Goal: Navigation & Orientation: Find specific page/section

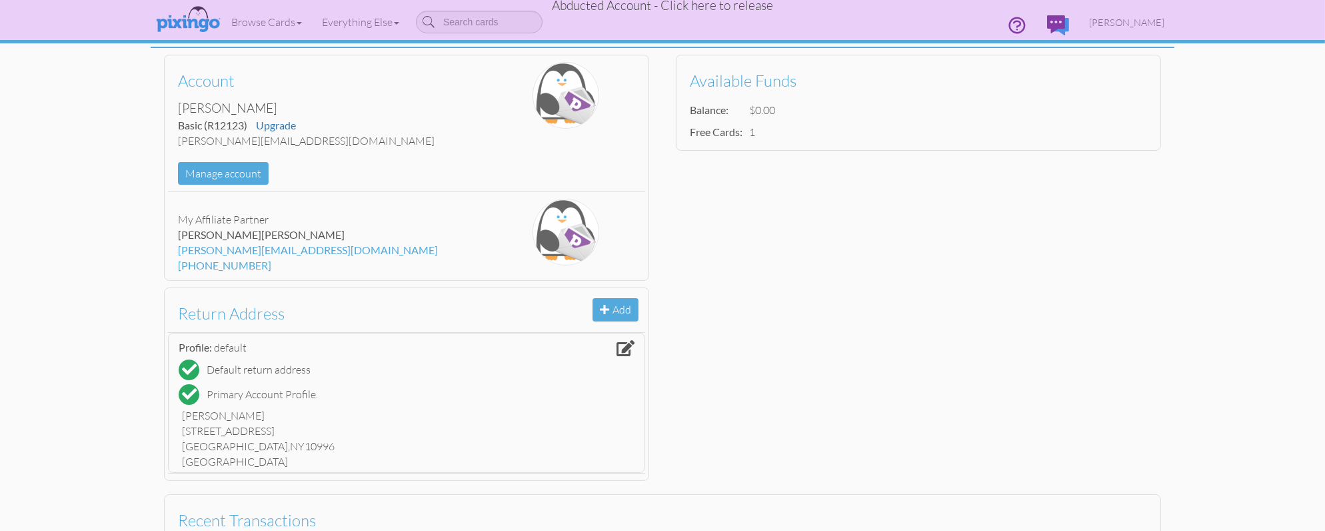
click at [649, 12] on span "Abducted Account - Click here to release" at bounding box center [662, 5] width 221 height 16
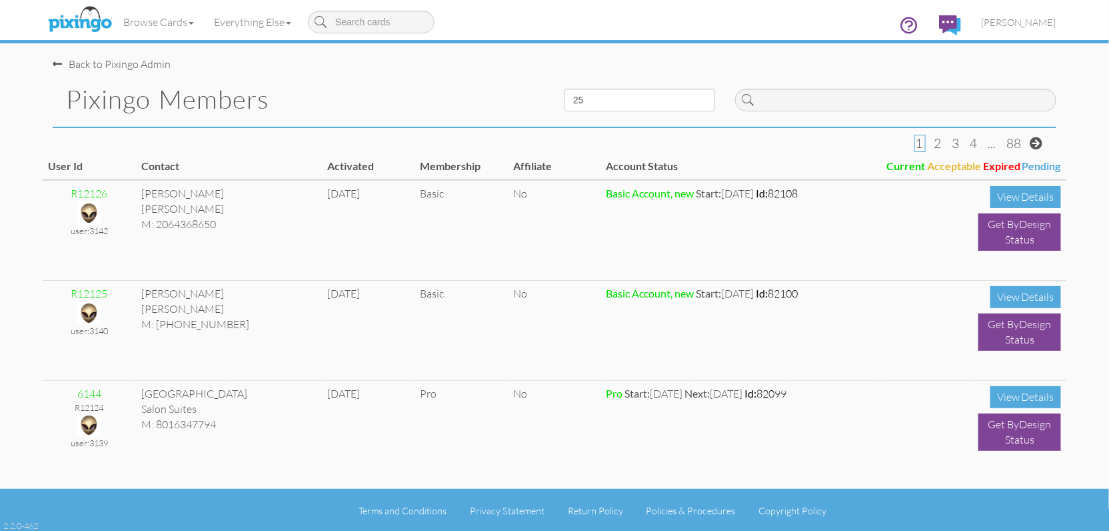
drag, startPoint x: 465, startPoint y: 95, endPoint x: 226, endPoint y: 44, distance: 244.1
click at [462, 95] on h1 "Pixingo Members" at bounding box center [305, 99] width 479 height 28
click at [85, 13] on img at bounding box center [80, 19] width 71 height 33
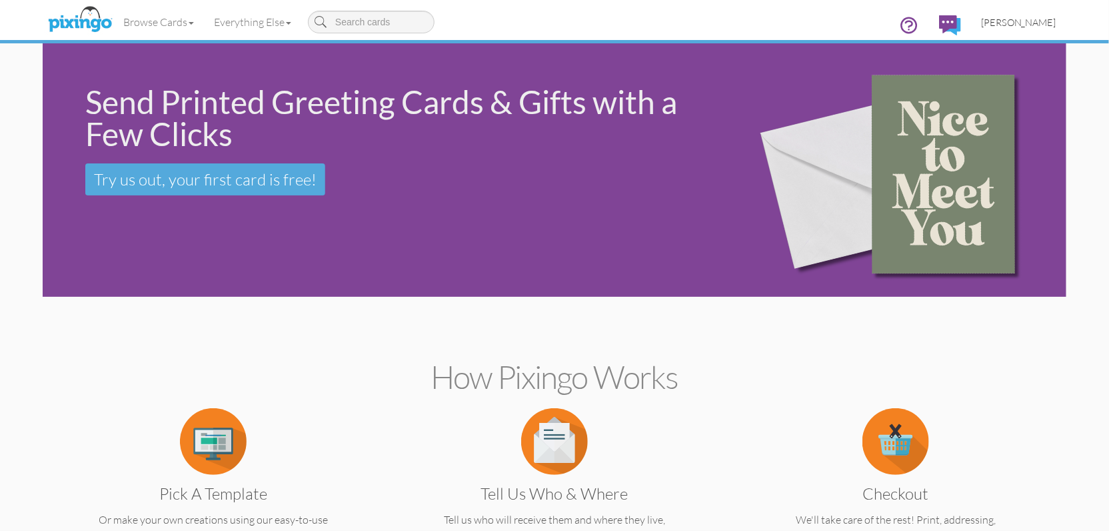
click at [1012, 19] on span "[PERSON_NAME]" at bounding box center [1018, 22] width 75 height 11
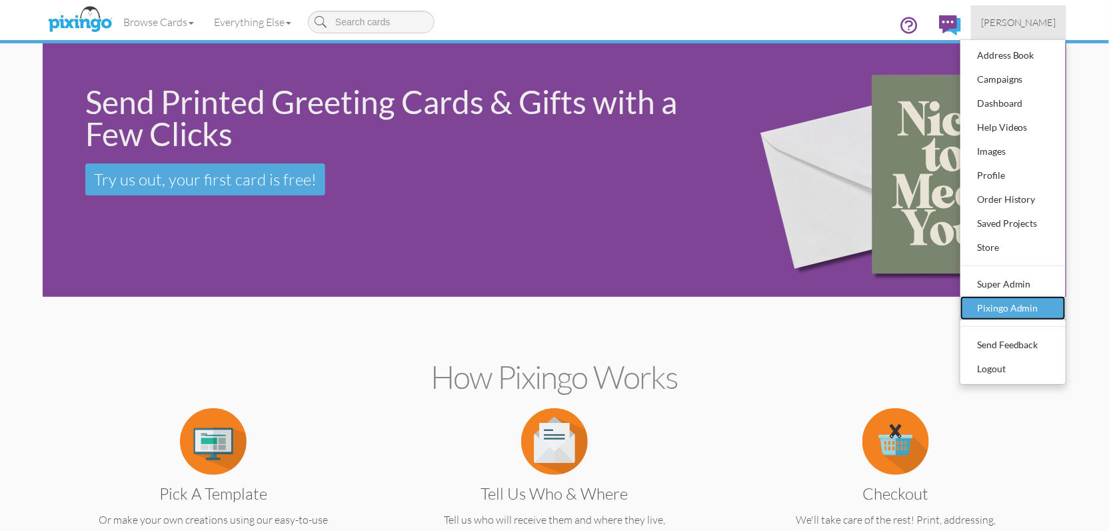
click at [1008, 303] on div "Pixingo Admin" at bounding box center [1013, 308] width 79 height 20
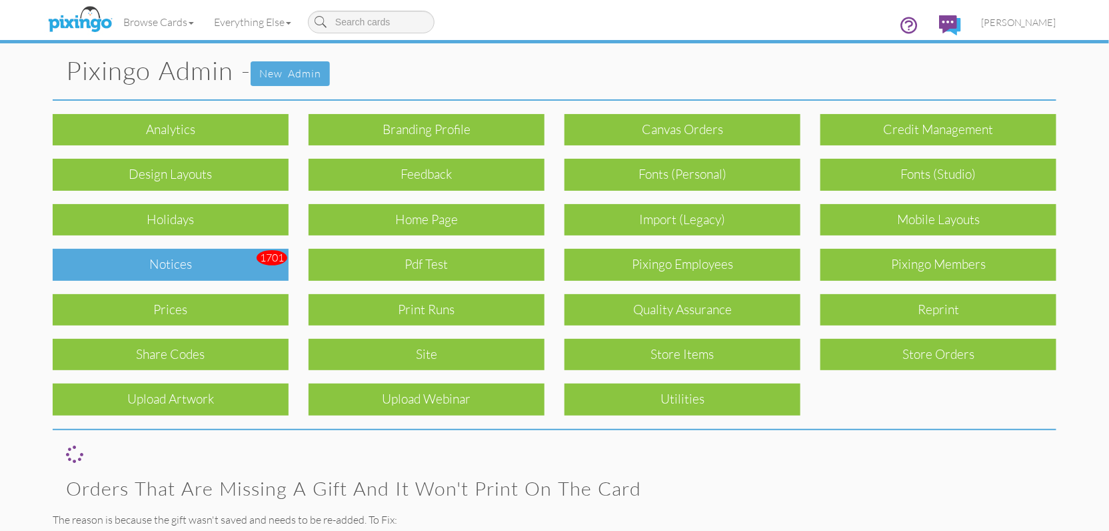
click at [231, 255] on div "Notices" at bounding box center [171, 264] width 236 height 31
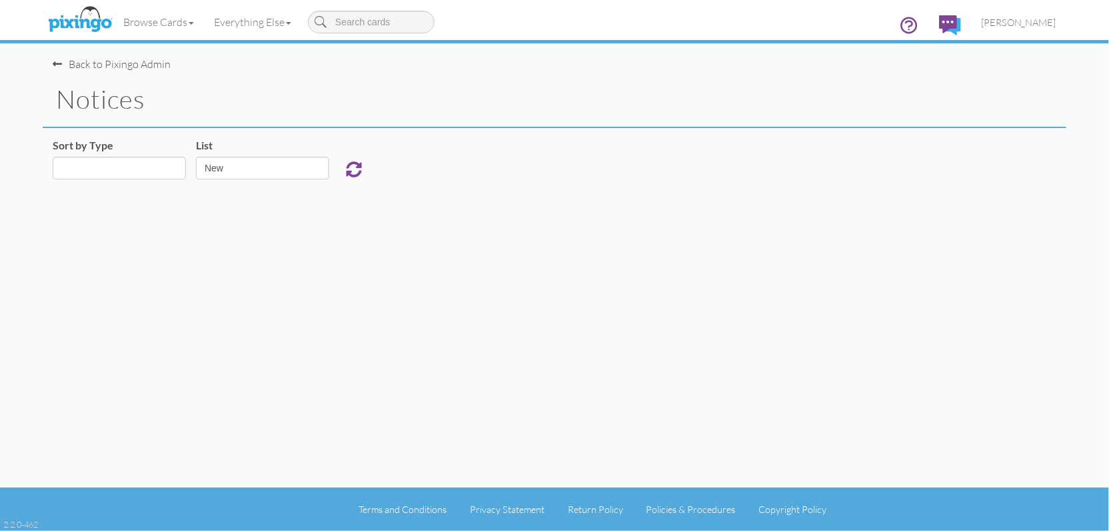
select select "object:16626"
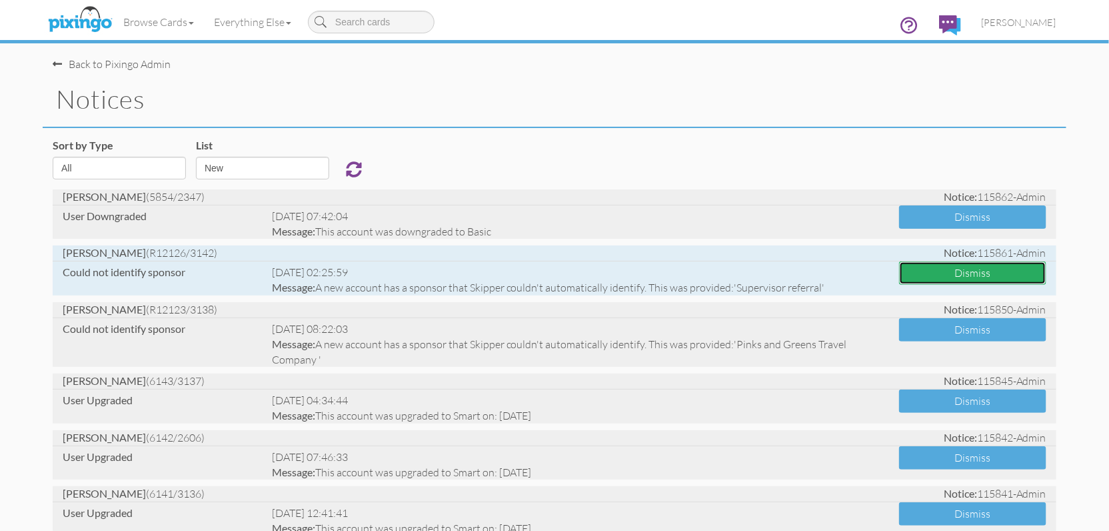
click at [994, 275] on button "Dismiss" at bounding box center [972, 272] width 147 height 23
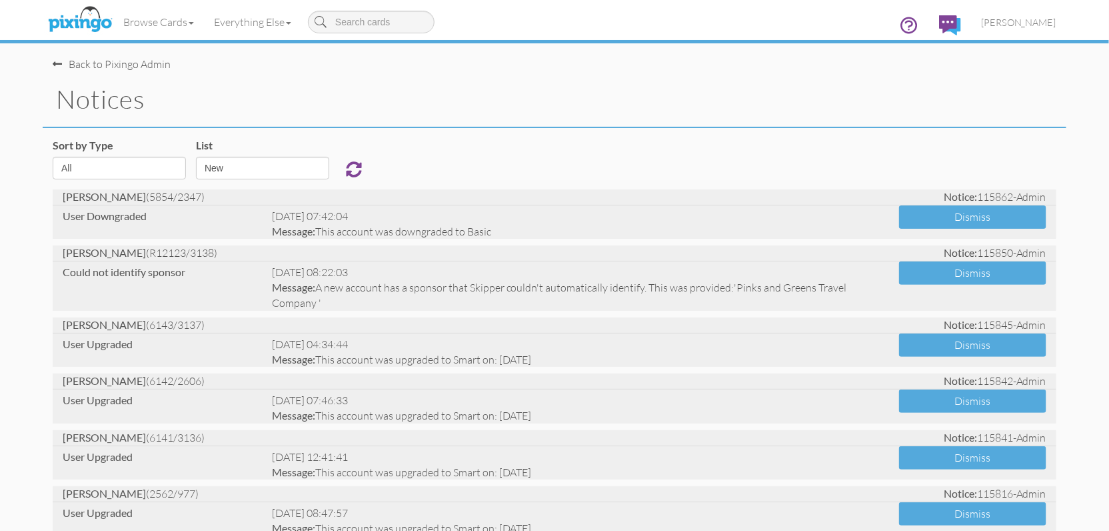
drag, startPoint x: 711, startPoint y: 176, endPoint x: 732, endPoint y: 171, distance: 21.2
click at [713, 175] on div "Sort by Type All Admin Generic New Membership Order Swag Print Run Super Admin …" at bounding box center [555, 163] width 1024 height 51
click at [85, 21] on img at bounding box center [80, 19] width 71 height 33
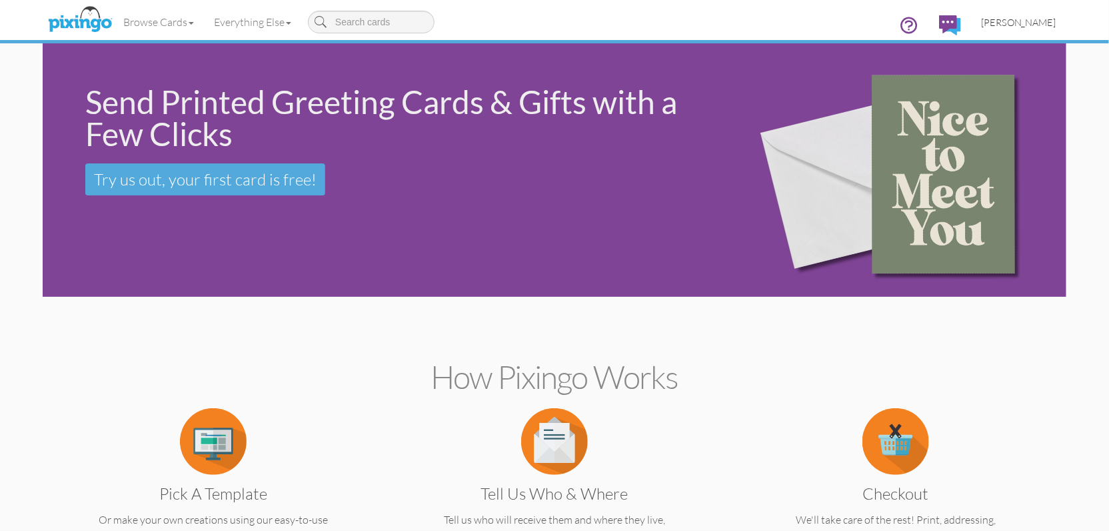
click at [1022, 19] on span "[PERSON_NAME]" at bounding box center [1018, 22] width 75 height 11
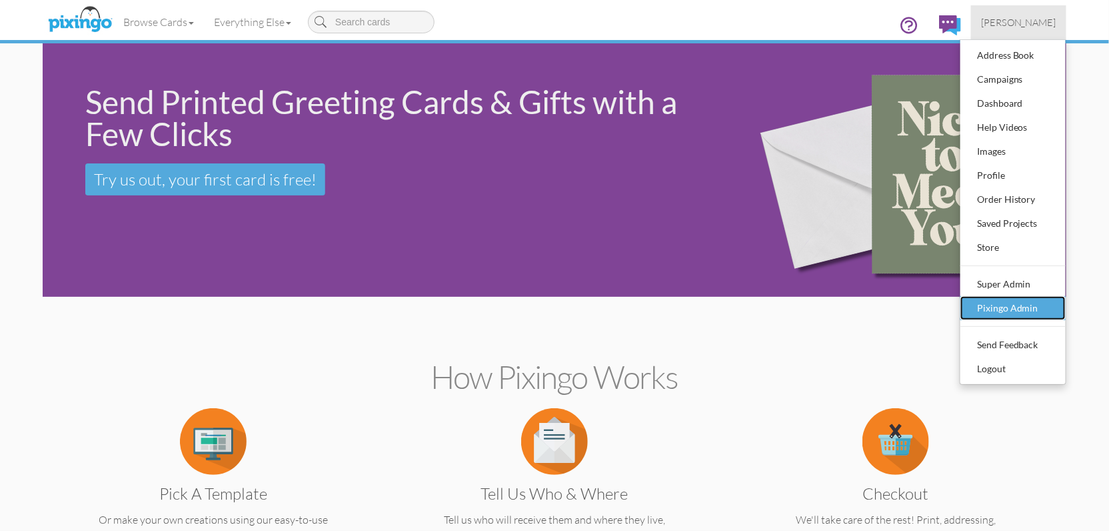
click at [1013, 302] on div "Pixingo Admin" at bounding box center [1013, 308] width 79 height 20
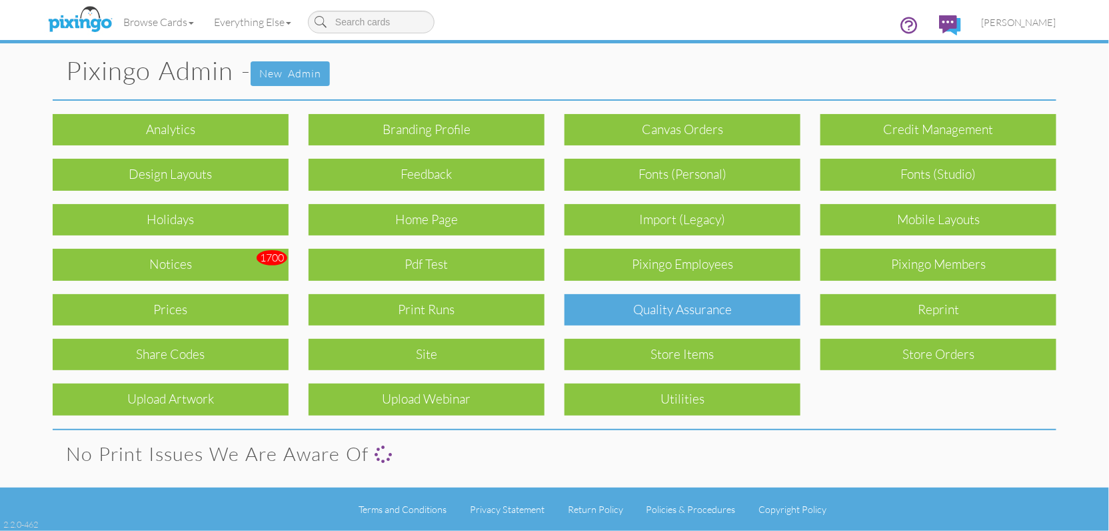
click at [705, 306] on div "Quality Assurance" at bounding box center [683, 309] width 236 height 31
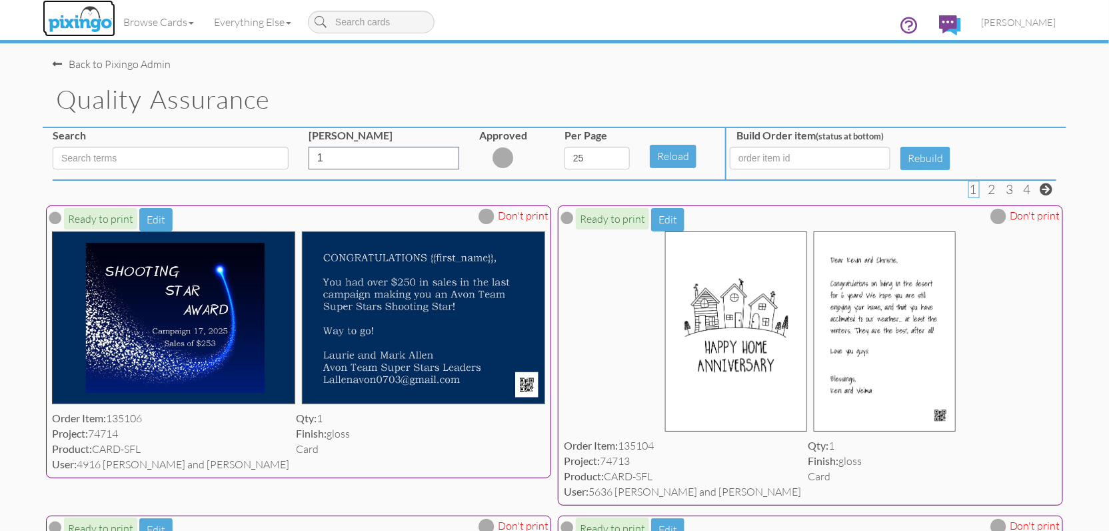
click at [75, 15] on img at bounding box center [80, 19] width 71 height 33
